Goal: Task Accomplishment & Management: Use online tool/utility

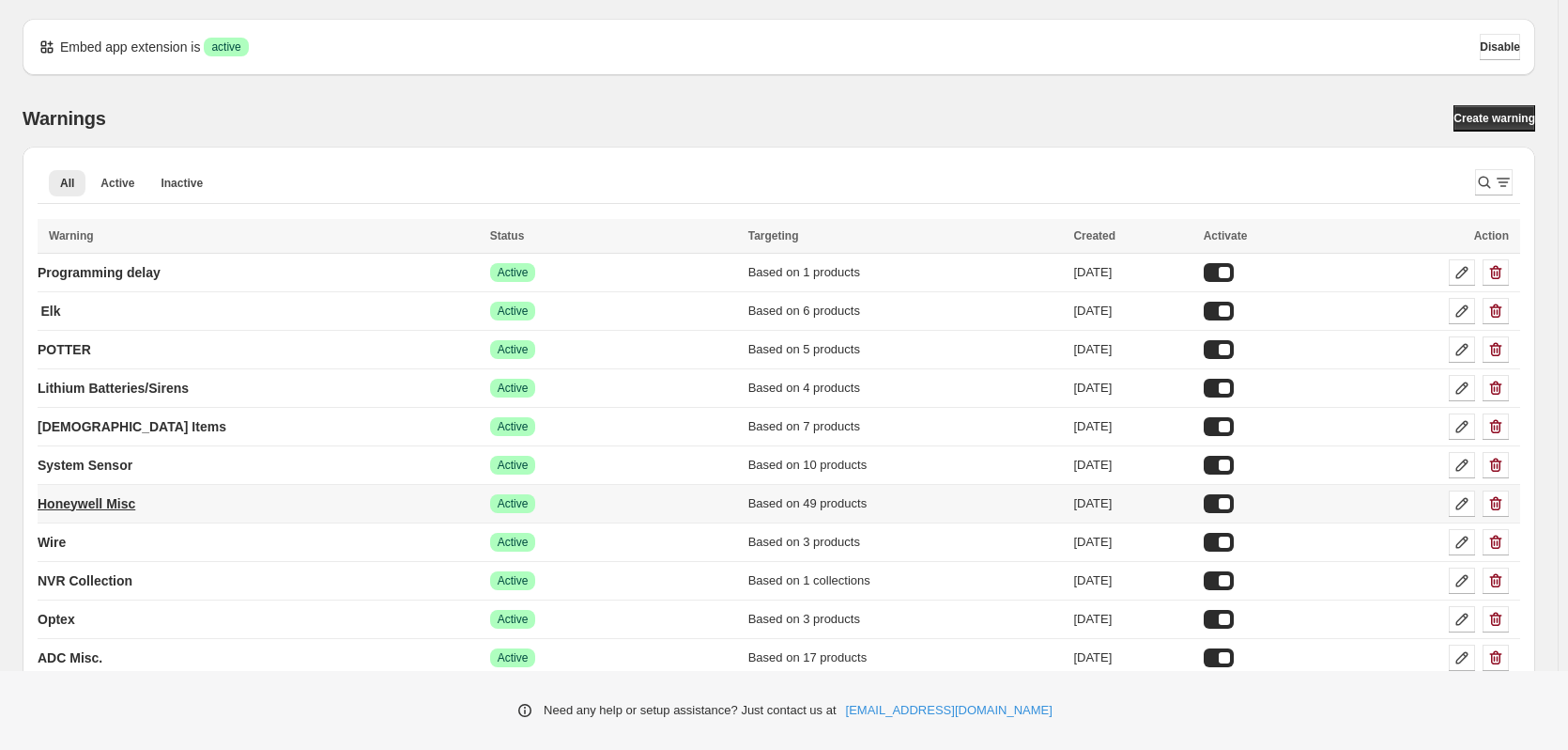
click at [121, 501] on p "Honeywell Misc" at bounding box center [86, 503] width 97 height 18
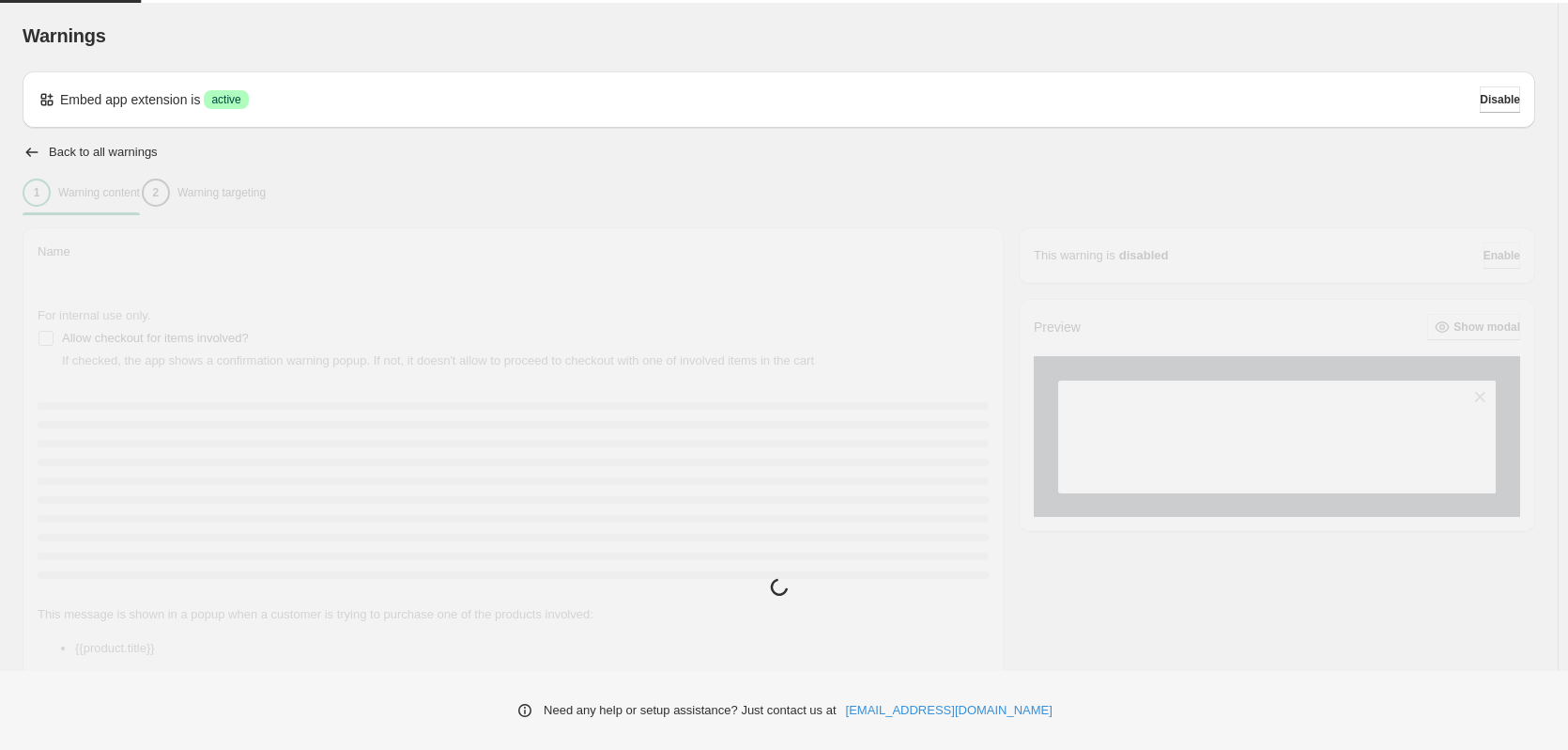
type input "**********"
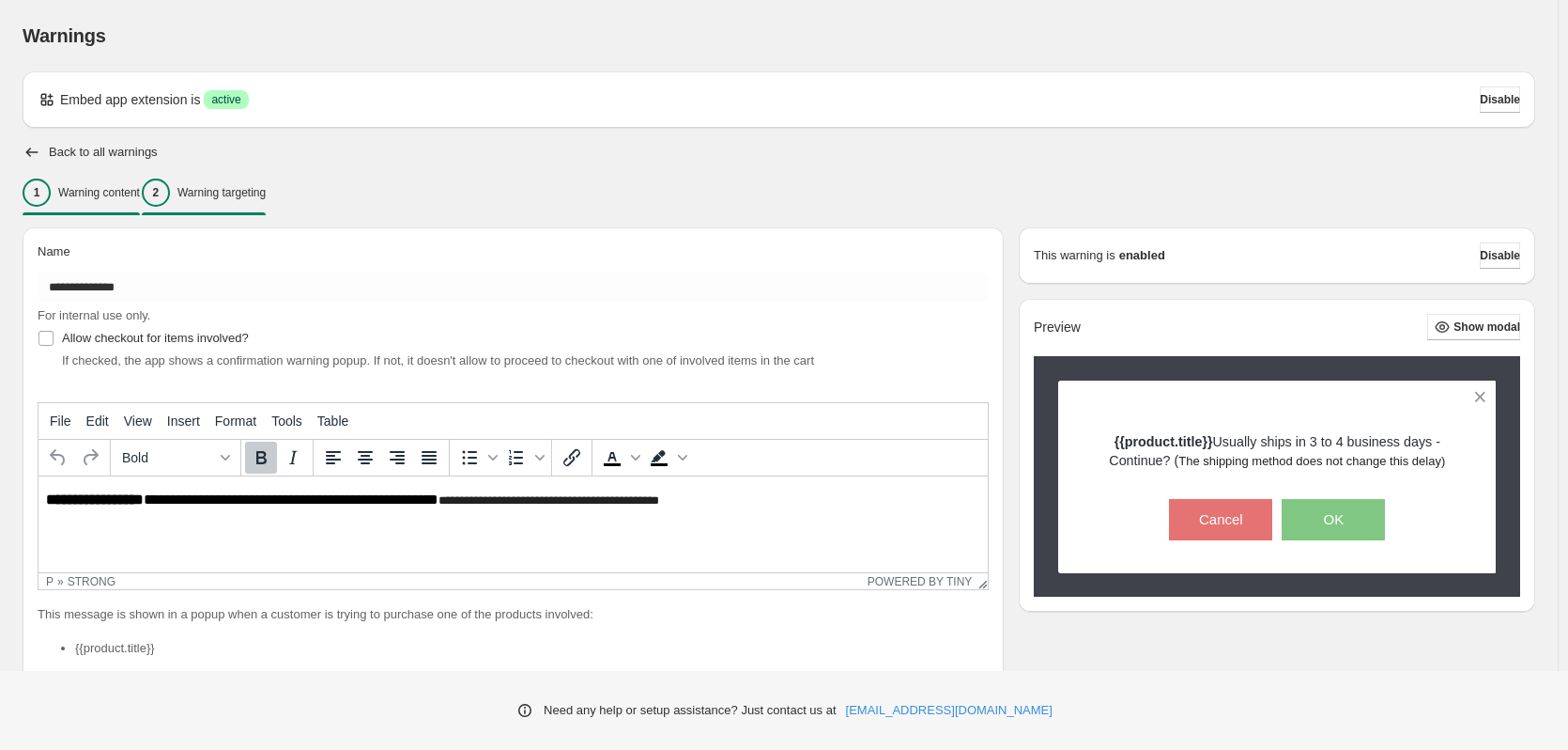
click at [222, 188] on p "Warning targeting" at bounding box center [221, 193] width 88 height 15
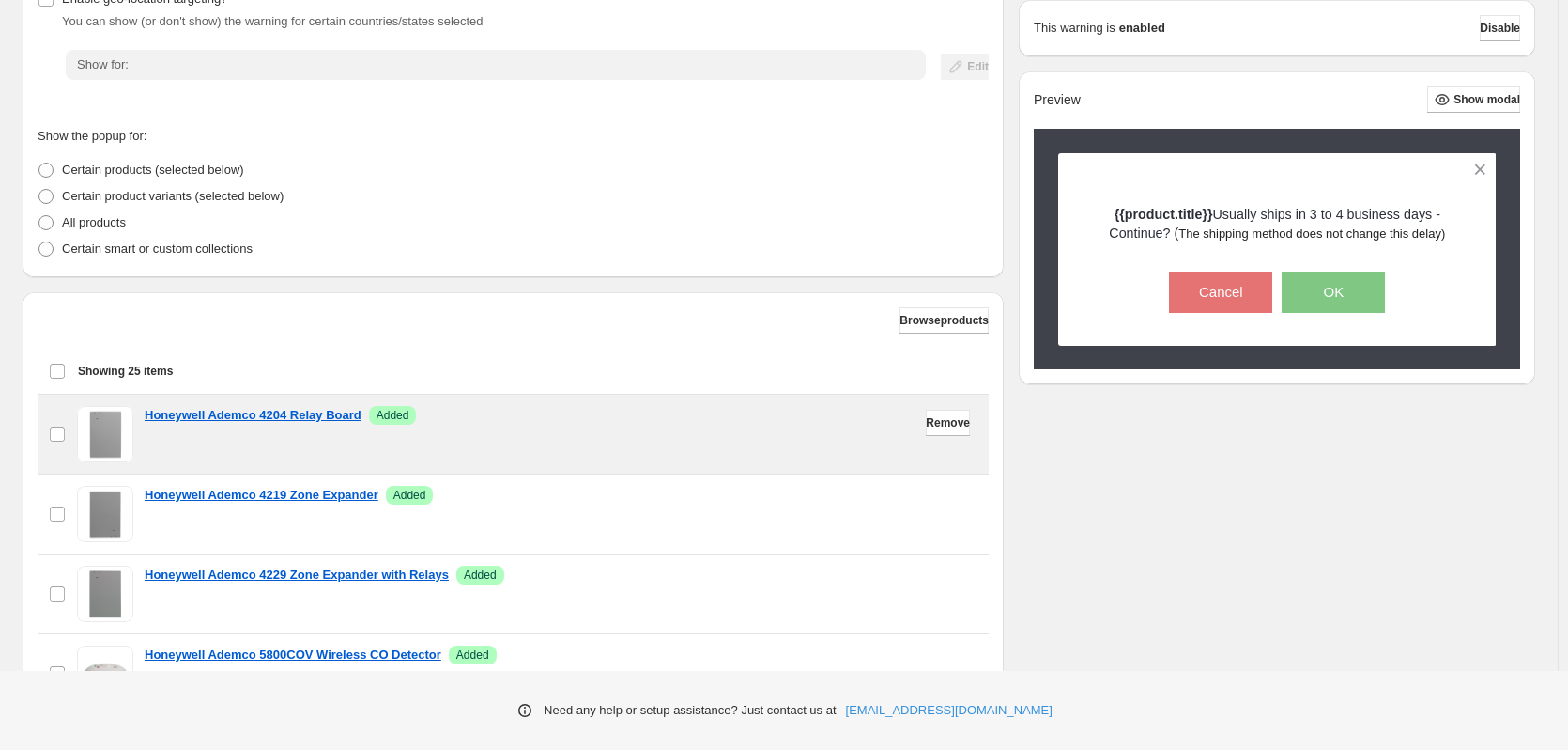
scroll to position [375, 0]
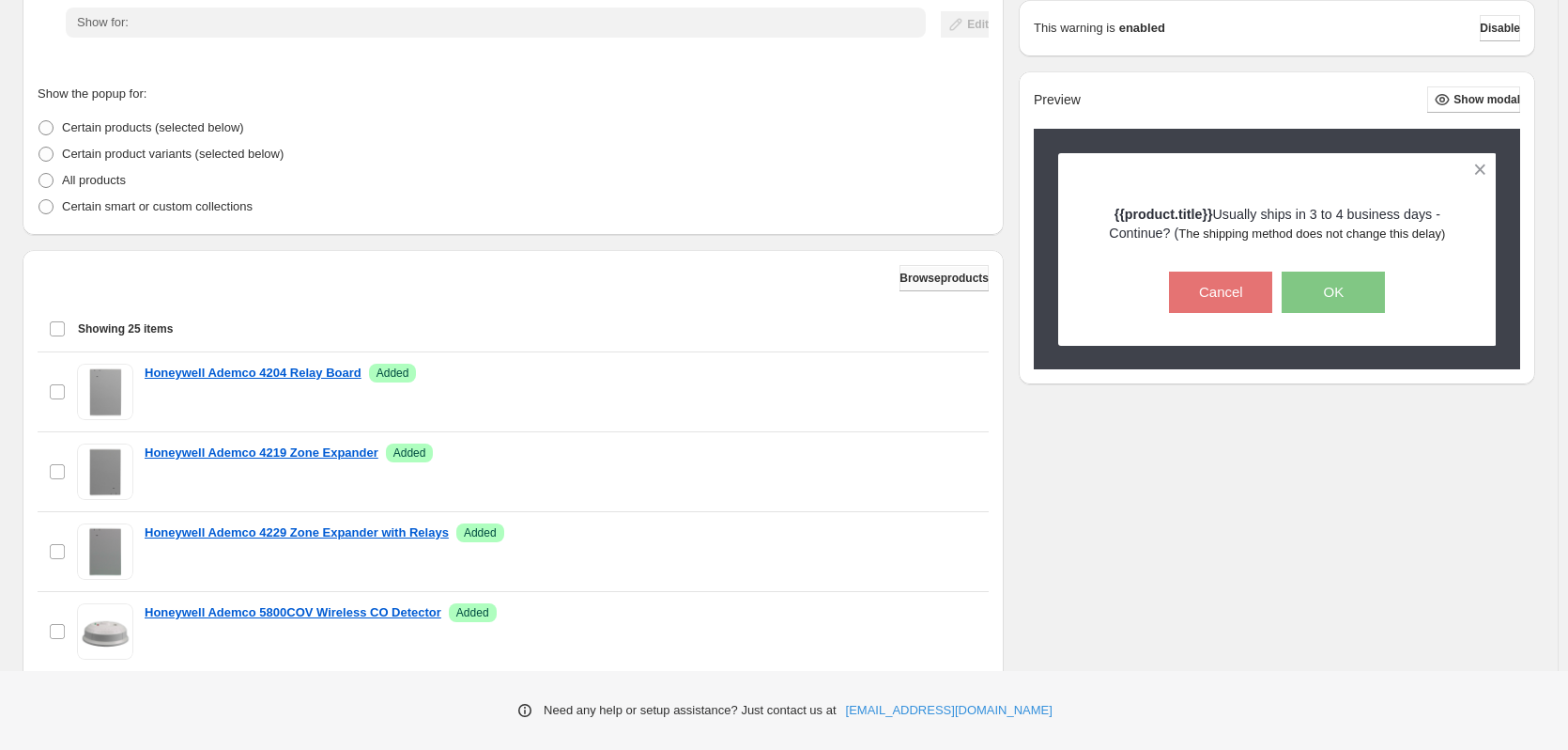
click at [899, 272] on span "Browse products" at bounding box center [944, 278] width 89 height 15
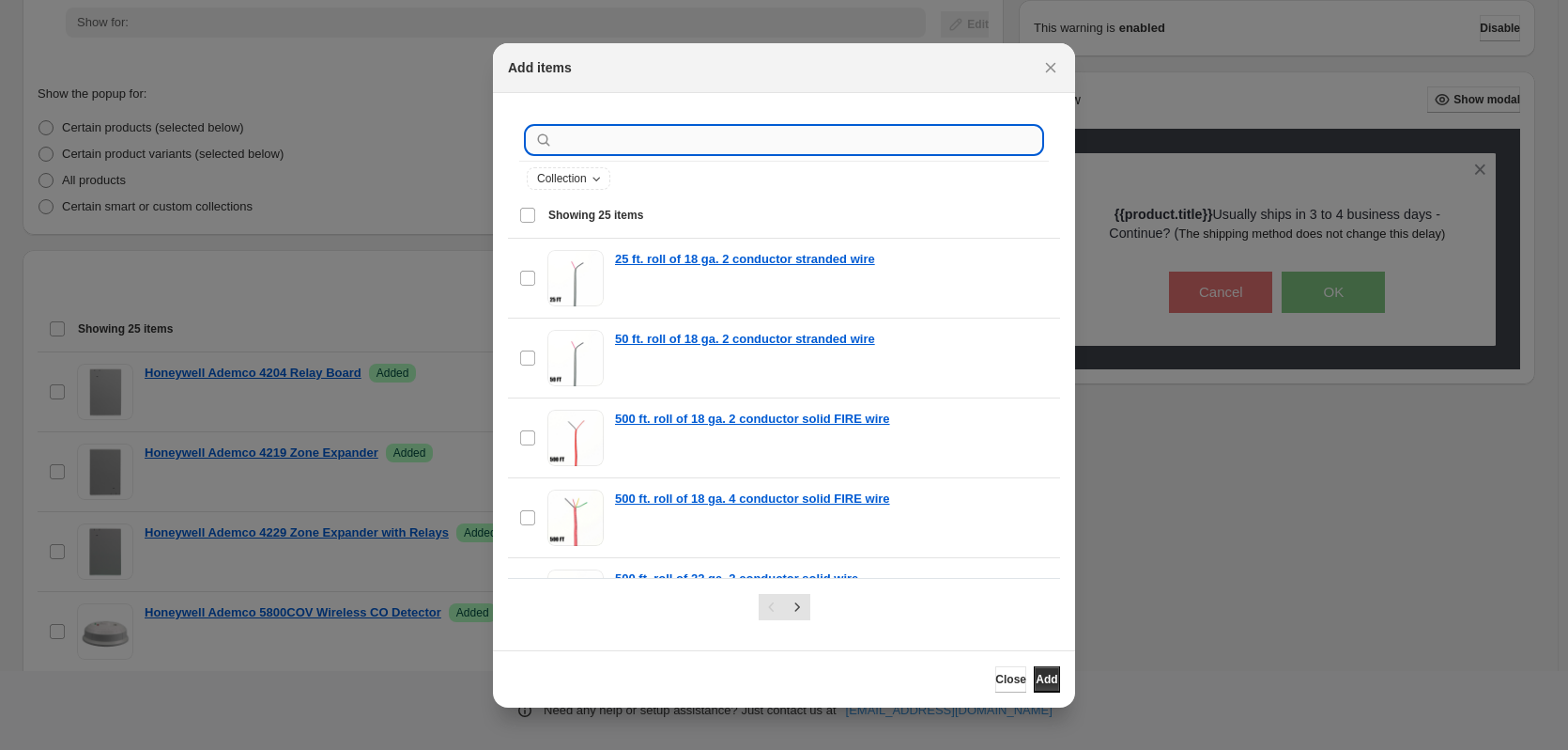
click at [619, 140] on input ":r2e:" at bounding box center [799, 139] width 484 height 26
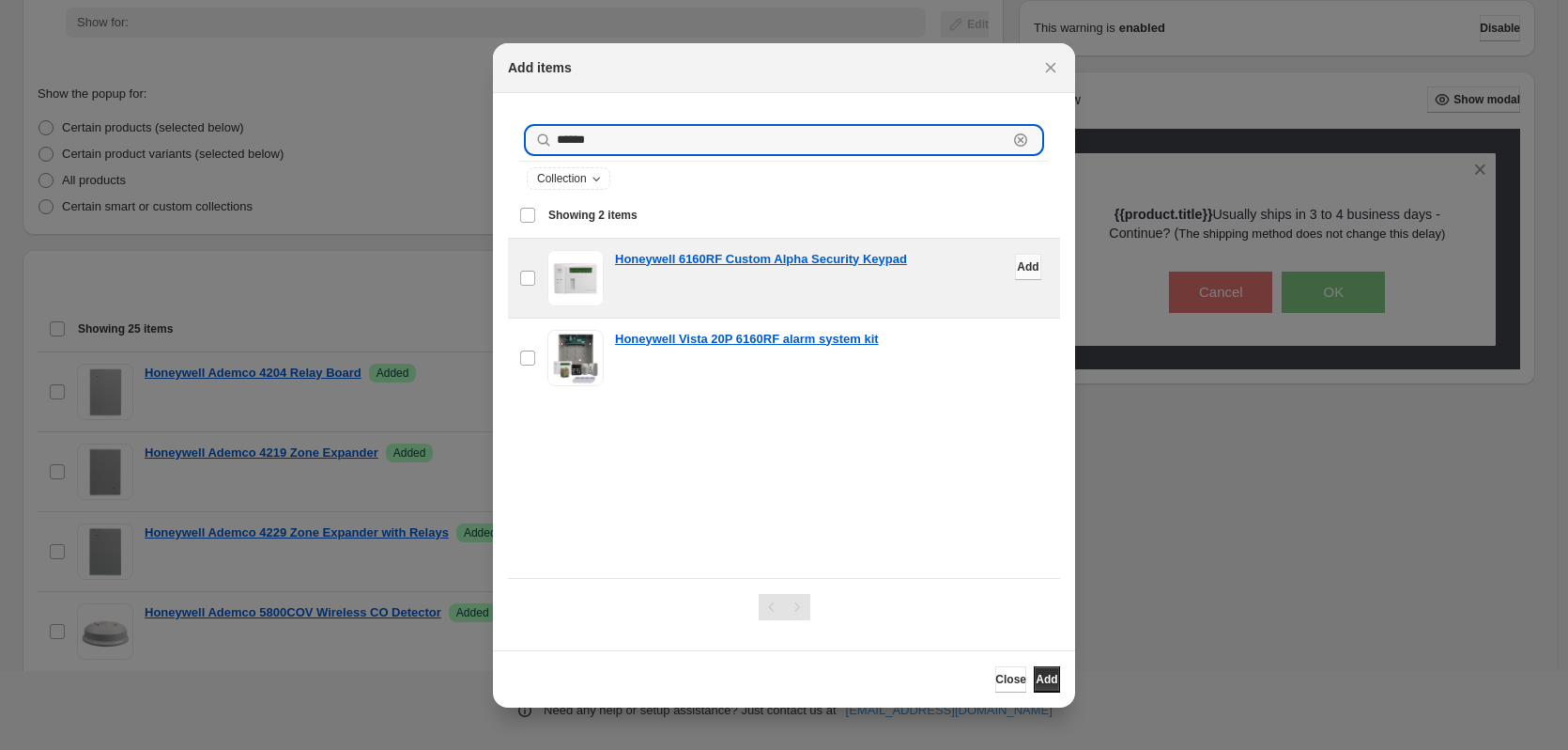
type input "******"
click at [1017, 266] on span "Add" at bounding box center [1028, 267] width 21 height 15
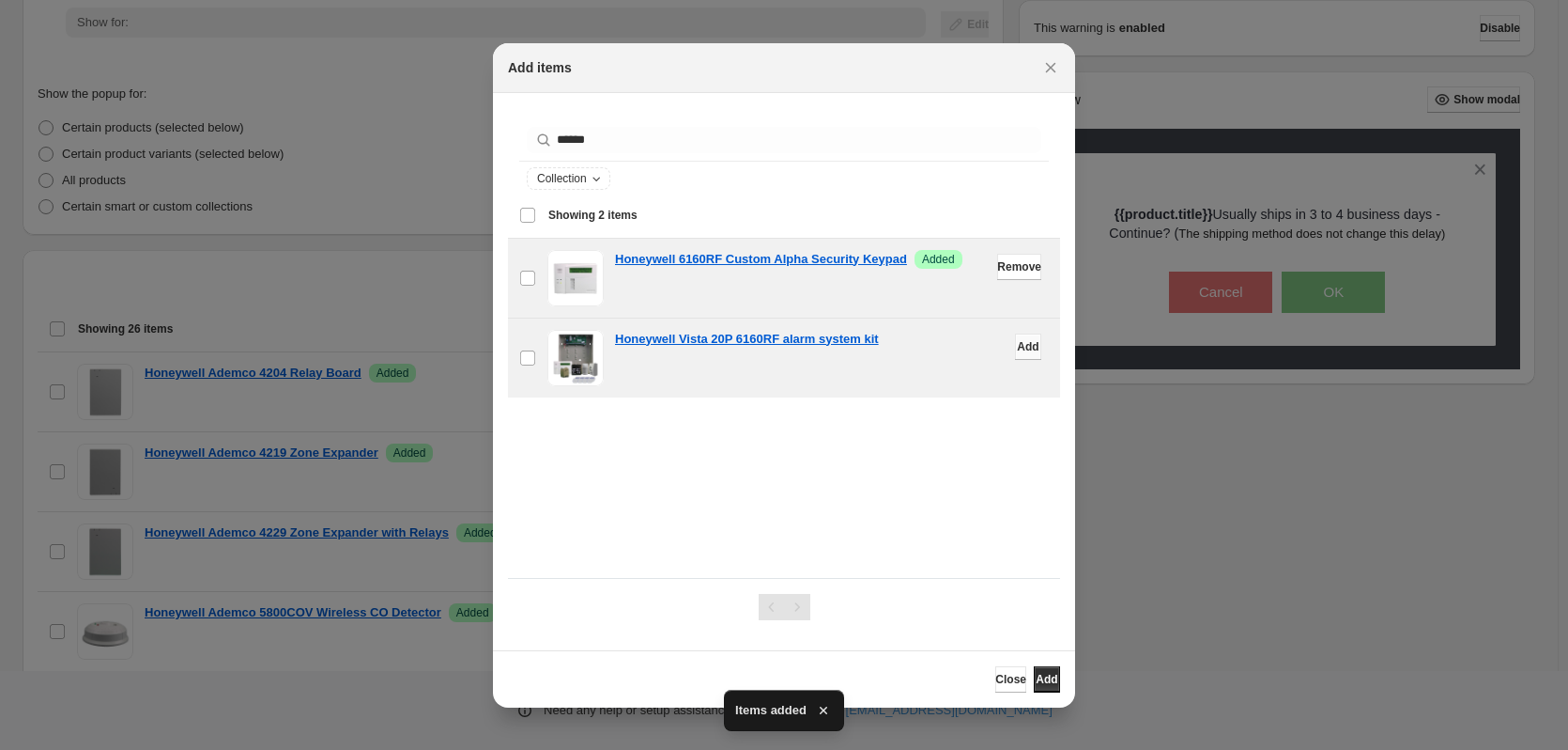
click at [1017, 342] on span "Add" at bounding box center [1028, 347] width 21 height 15
click at [995, 677] on button "Close" at bounding box center [1010, 679] width 31 height 26
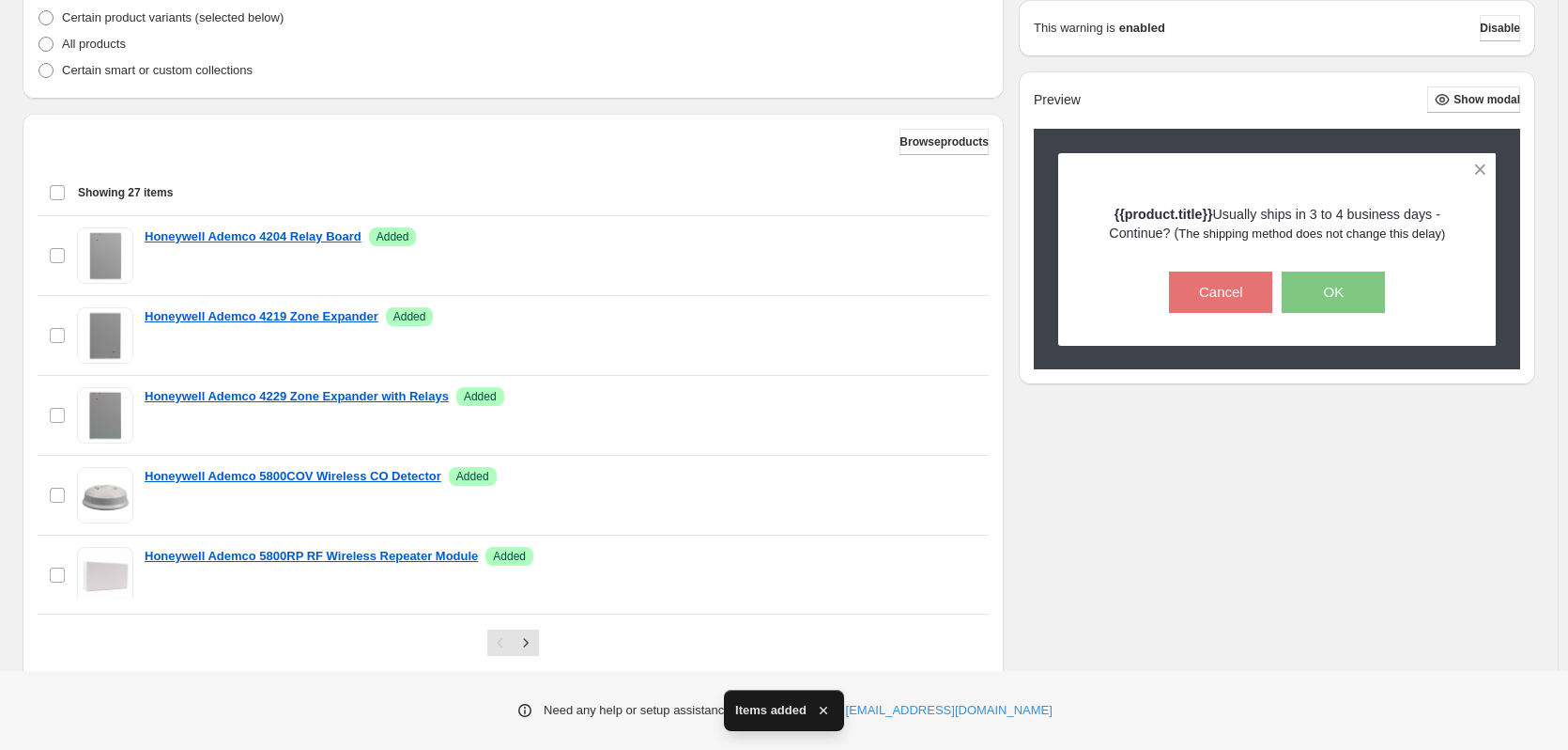
scroll to position [569, 0]
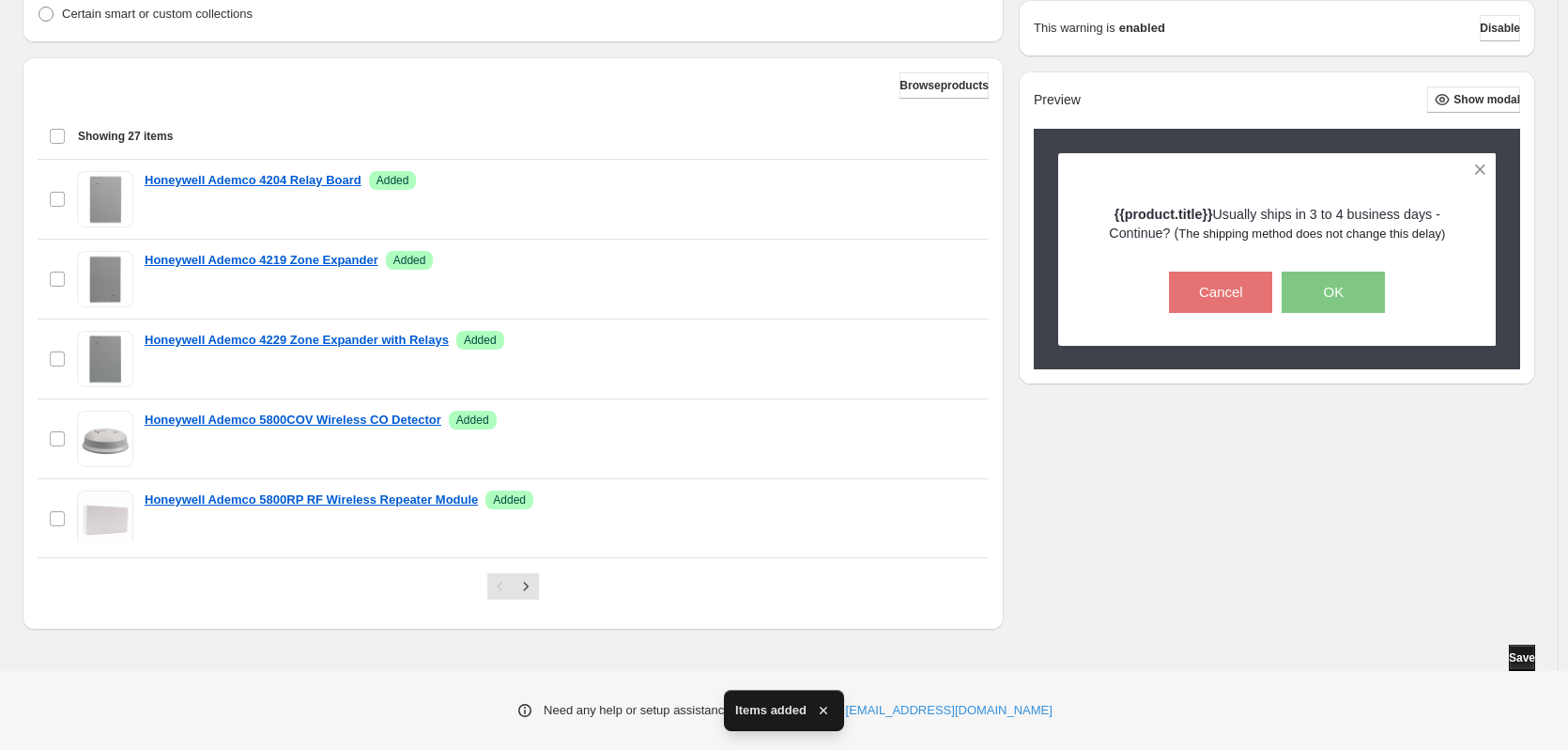
click at [1526, 653] on span "Save" at bounding box center [1522, 657] width 26 height 15
